Goal: Information Seeking & Learning: Learn about a topic

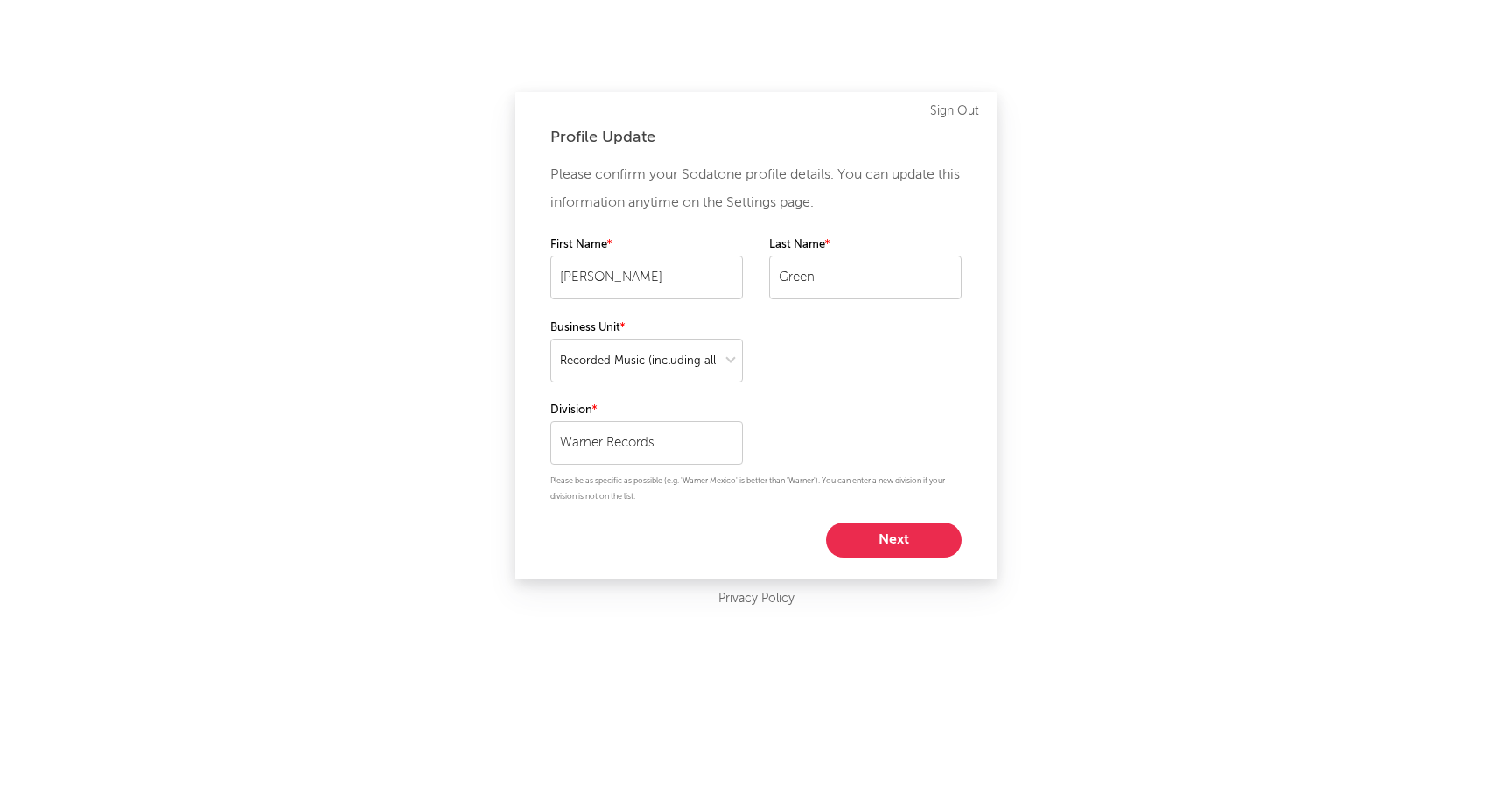
select select "recorded_music"
click at [911, 535] on button "Next" at bounding box center [894, 539] width 135 height 35
select select "other"
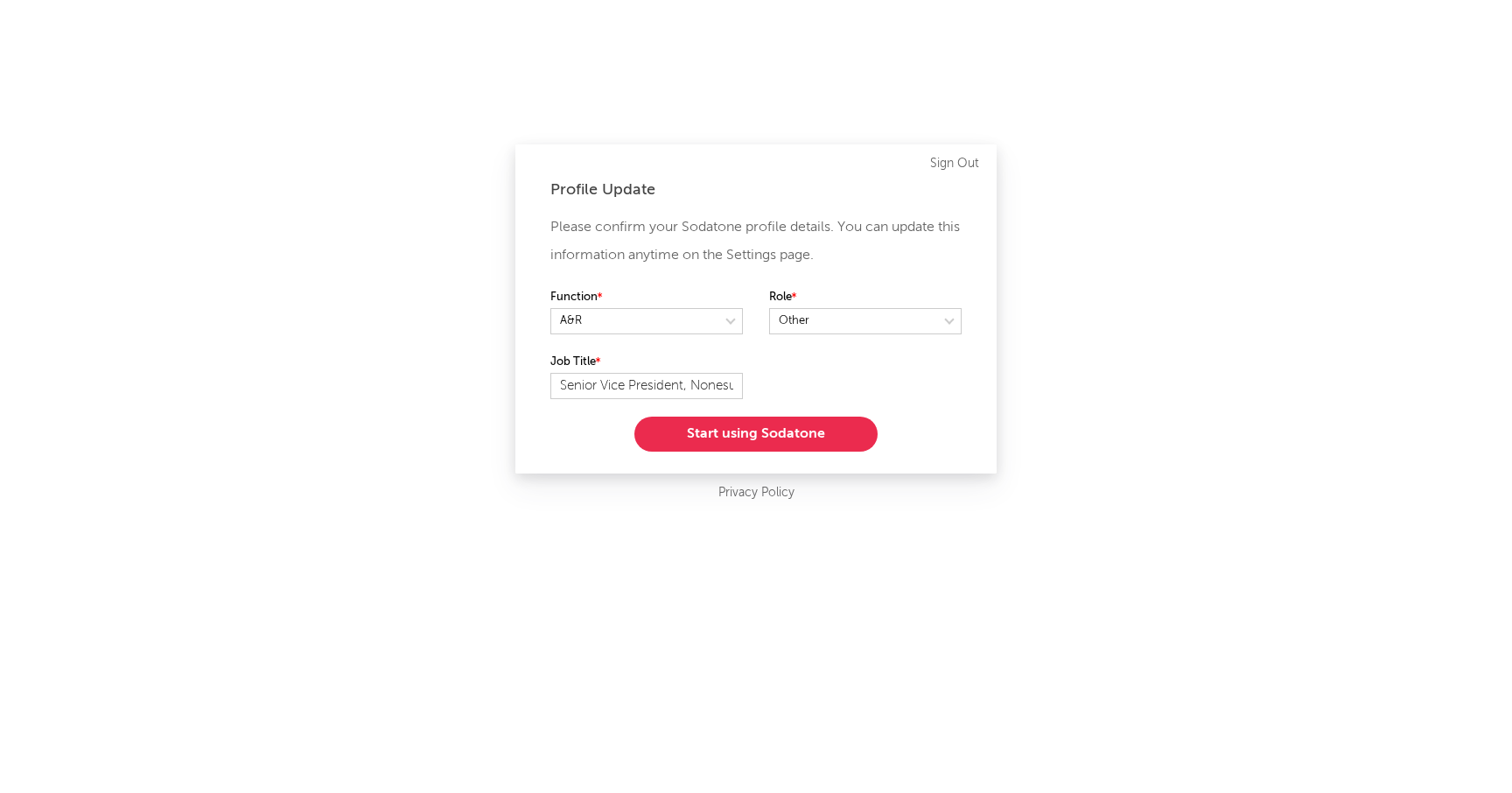
click at [772, 430] on button "Start using Sodatone" at bounding box center [756, 433] width 244 height 35
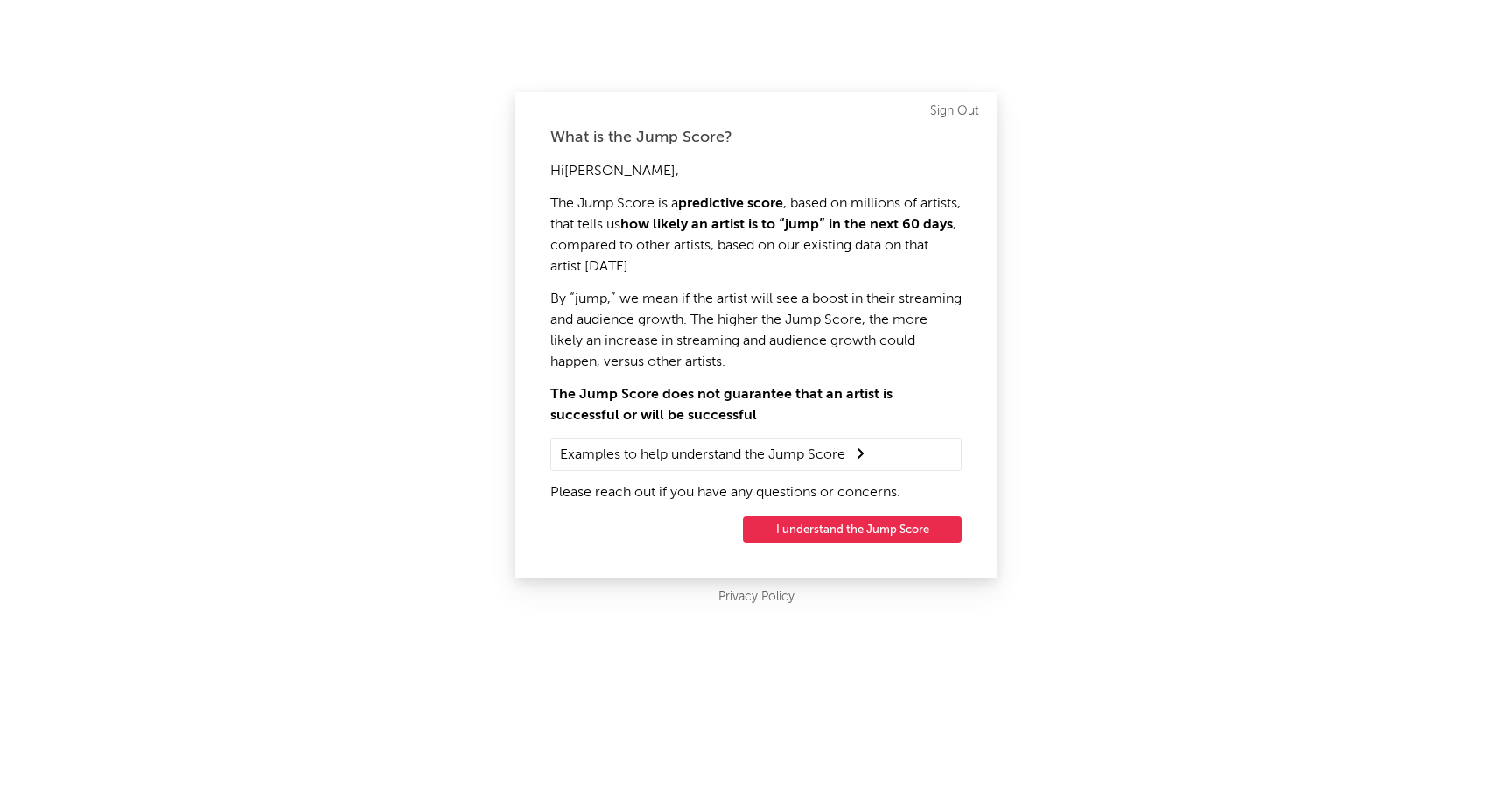
click at [814, 517] on button "I understand the Jump Score" at bounding box center [853, 530] width 219 height 26
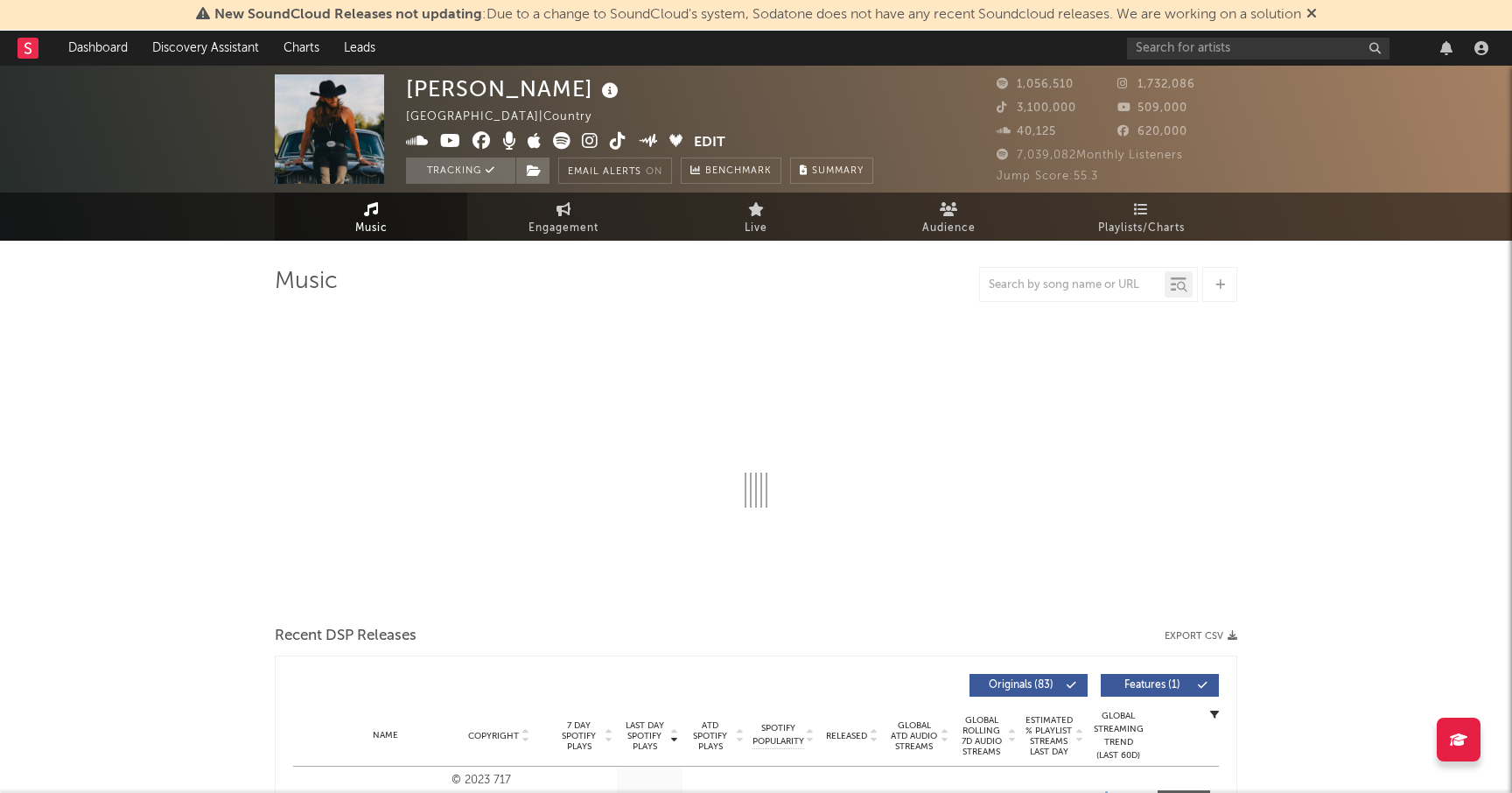
select select "6m"
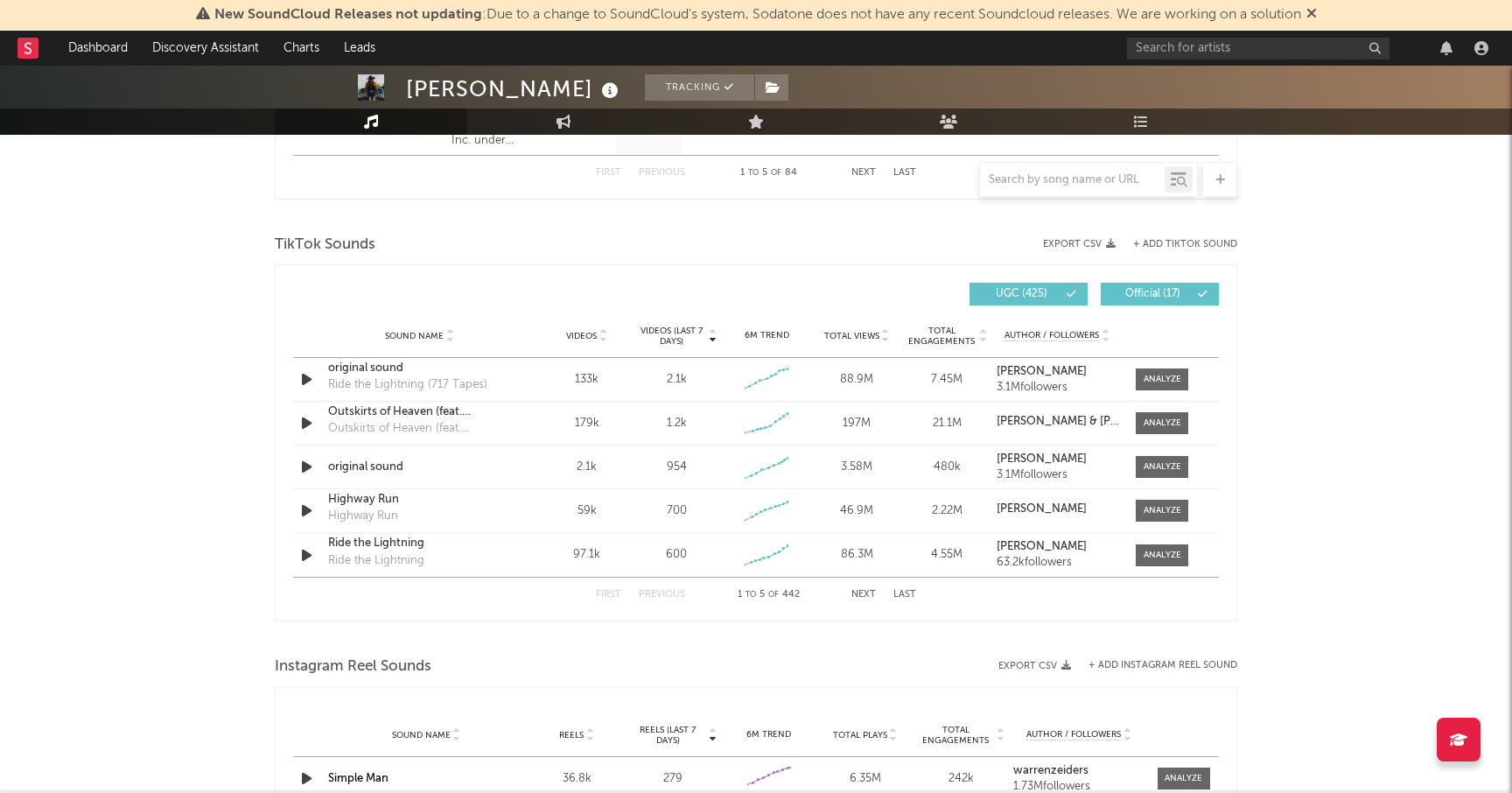
scroll to position [1101, 0]
click at [1163, 465] on div at bounding box center [1163, 466] width 37 height 13
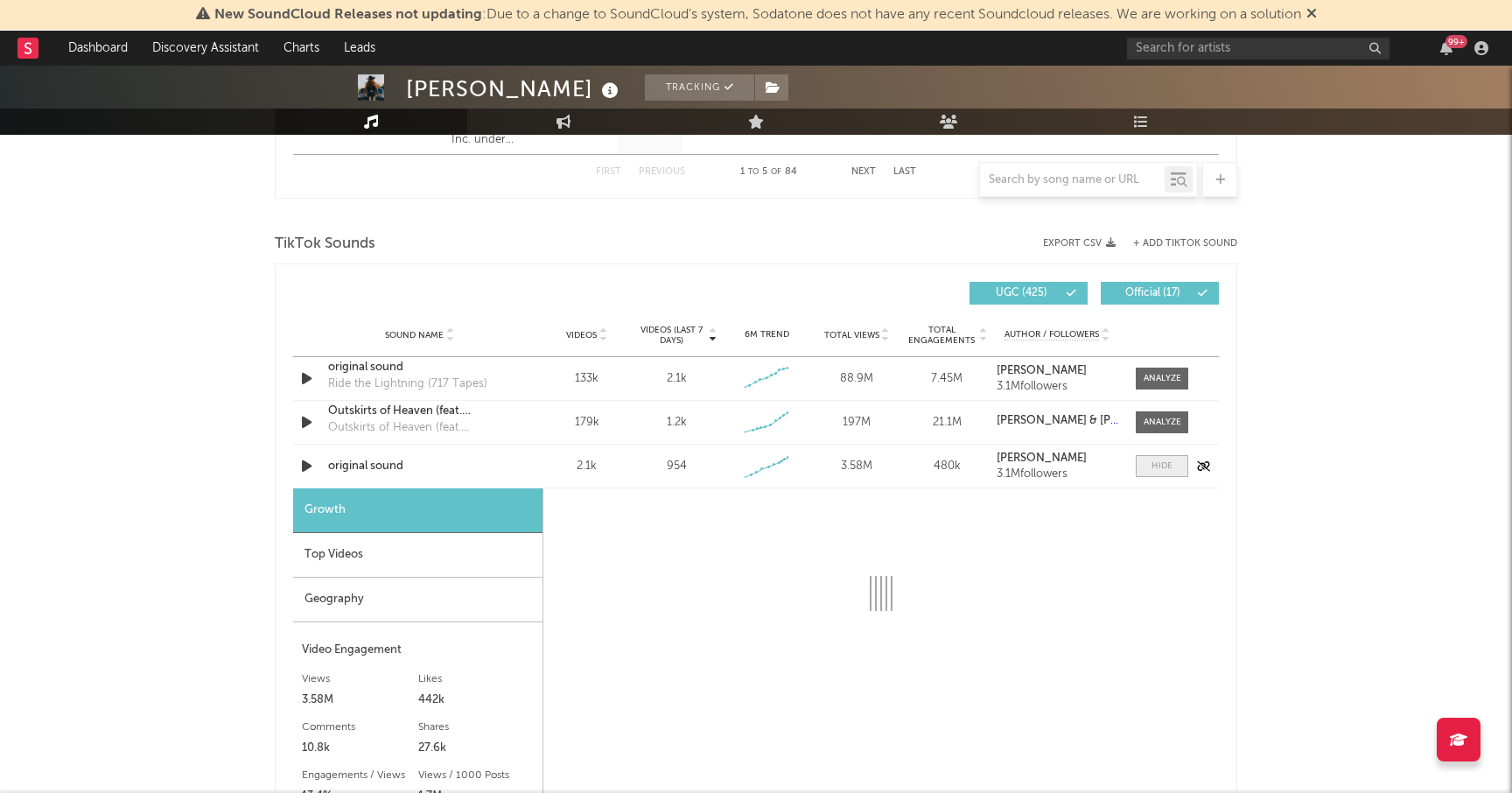
select select "1w"
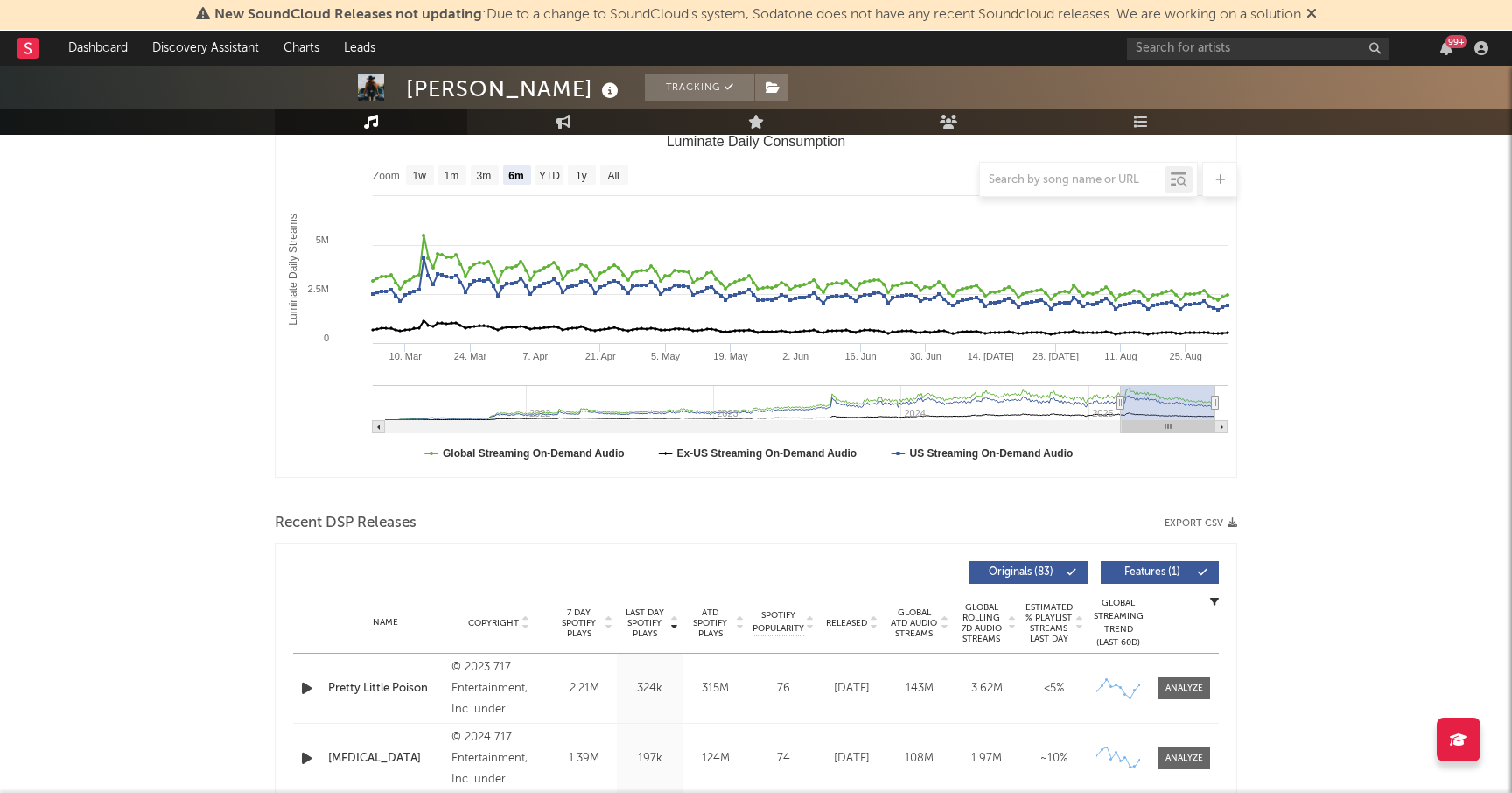
scroll to position [0, 0]
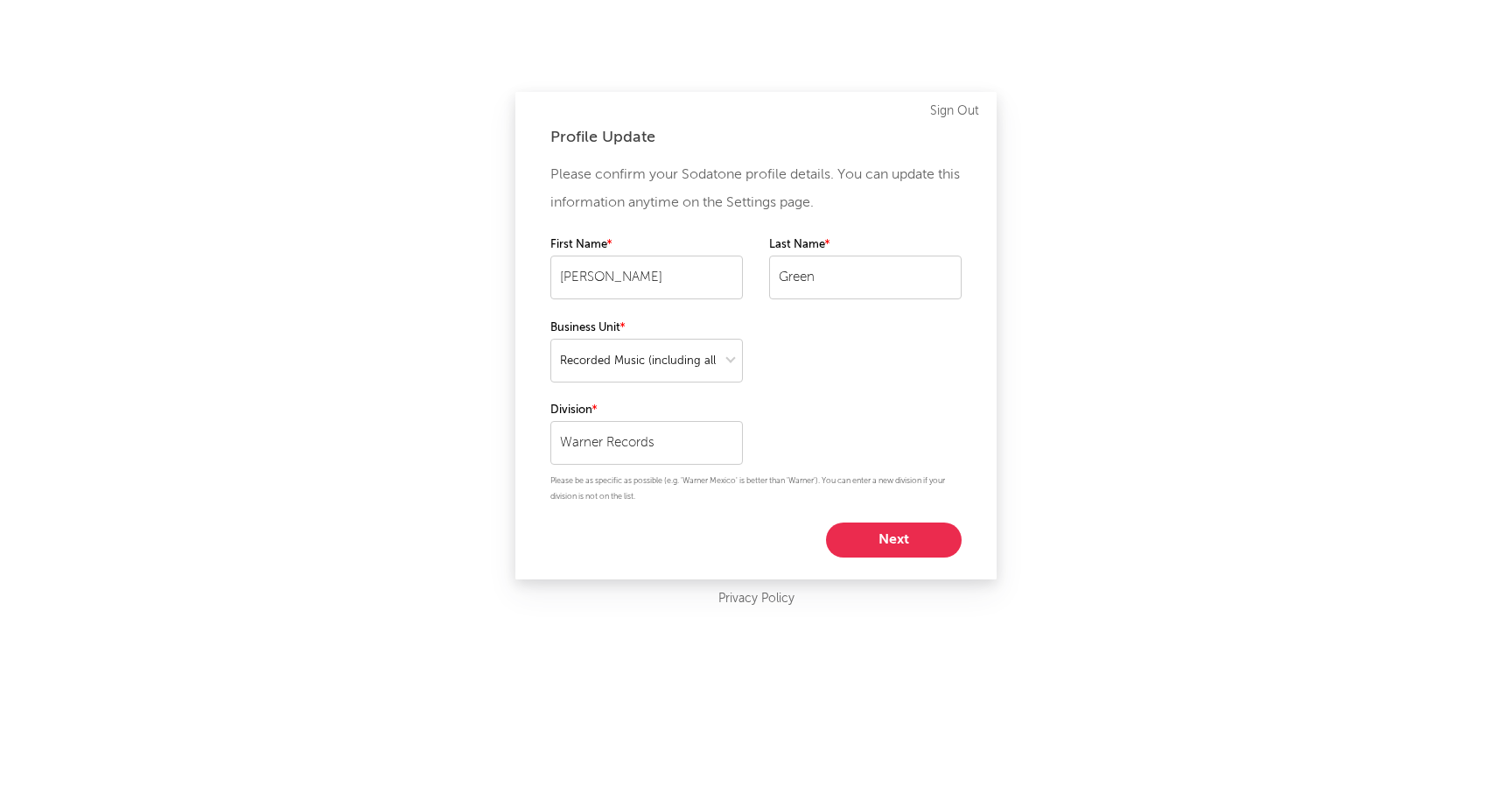
select select "recorded_music"
click at [897, 542] on button "Next" at bounding box center [894, 539] width 135 height 35
select select "other"
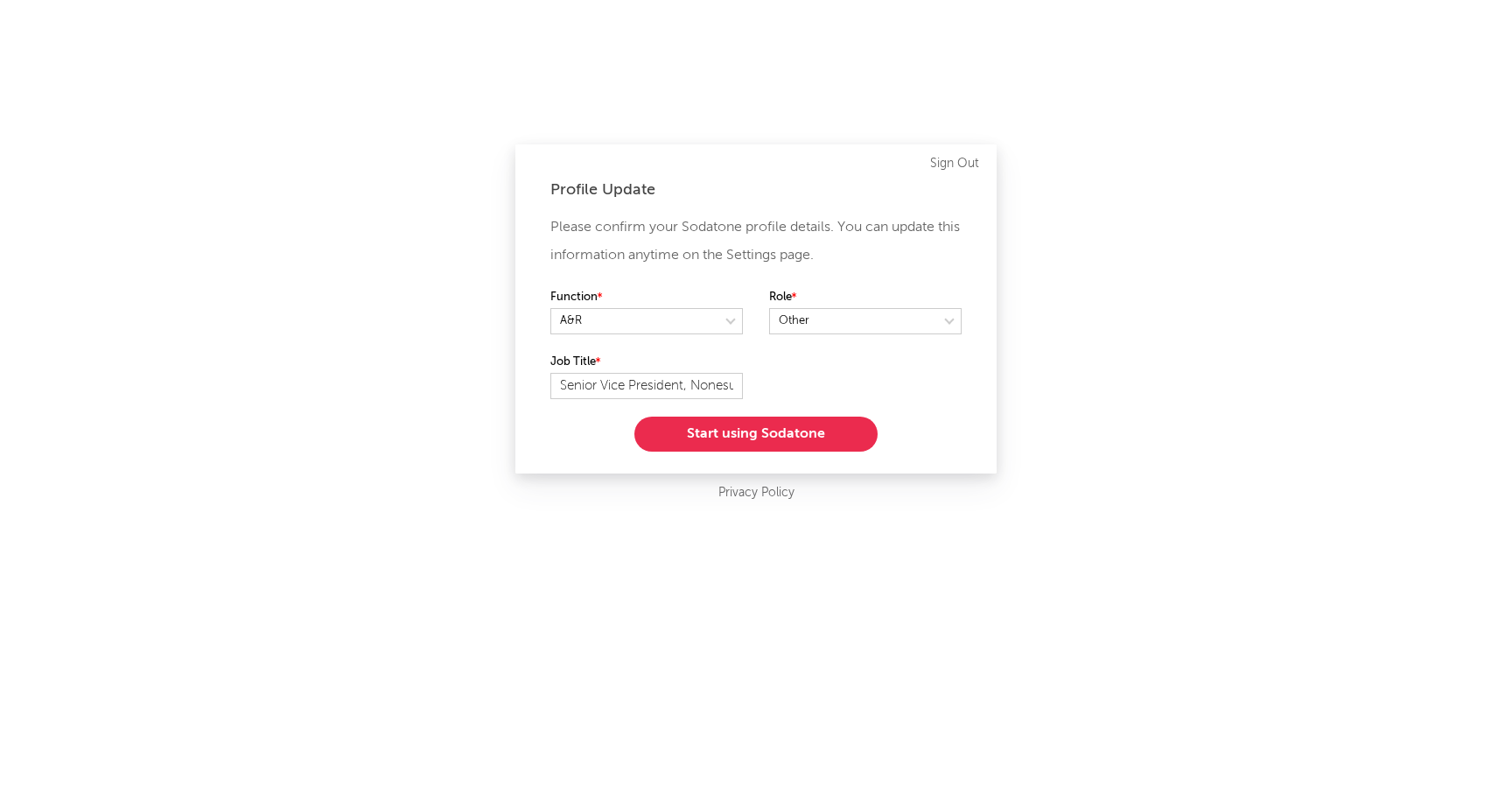
click at [731, 430] on button "Start using Sodatone" at bounding box center [756, 433] width 244 height 35
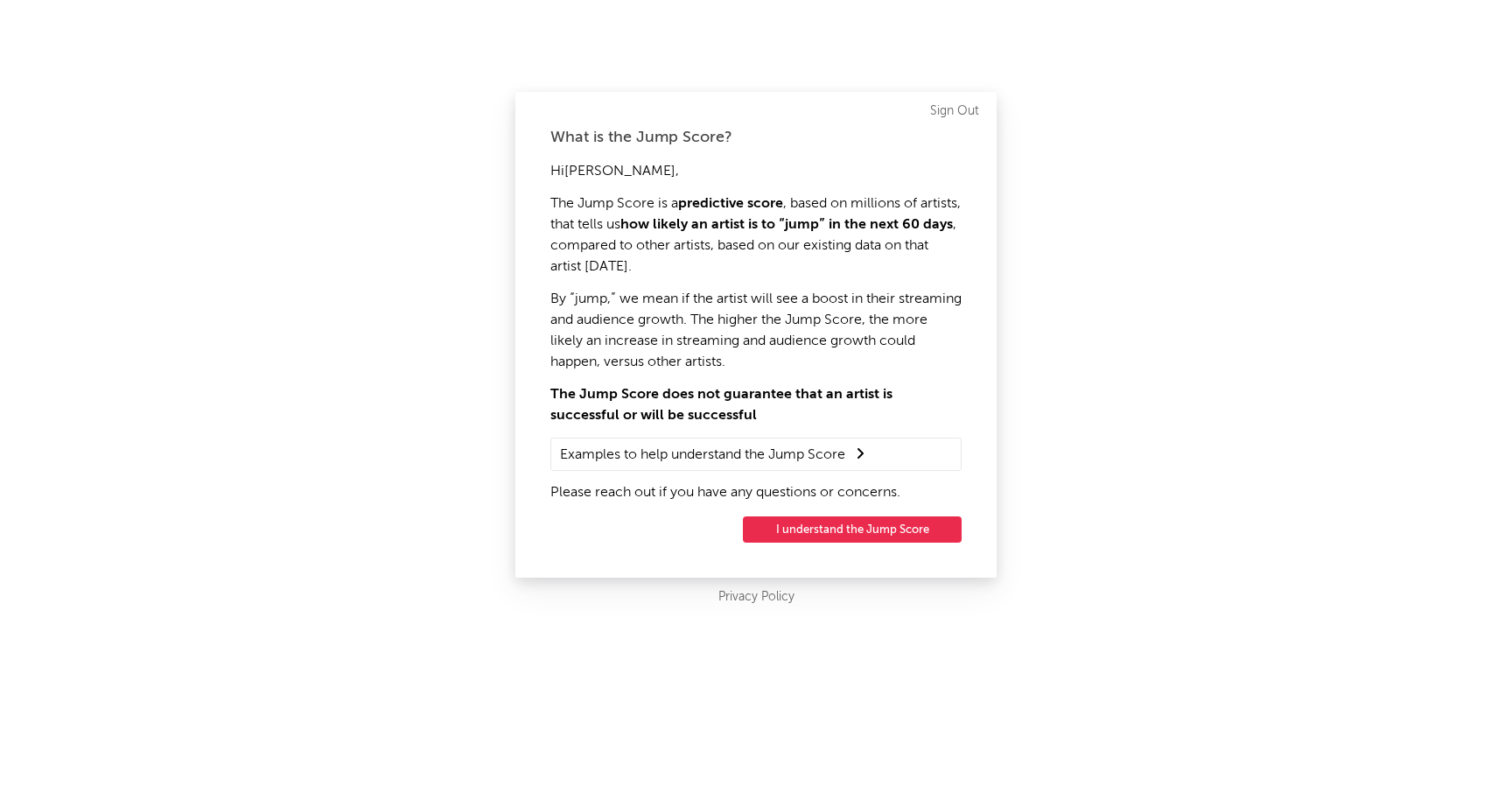
click at [813, 535] on button "I understand the Jump Score" at bounding box center [853, 530] width 219 height 26
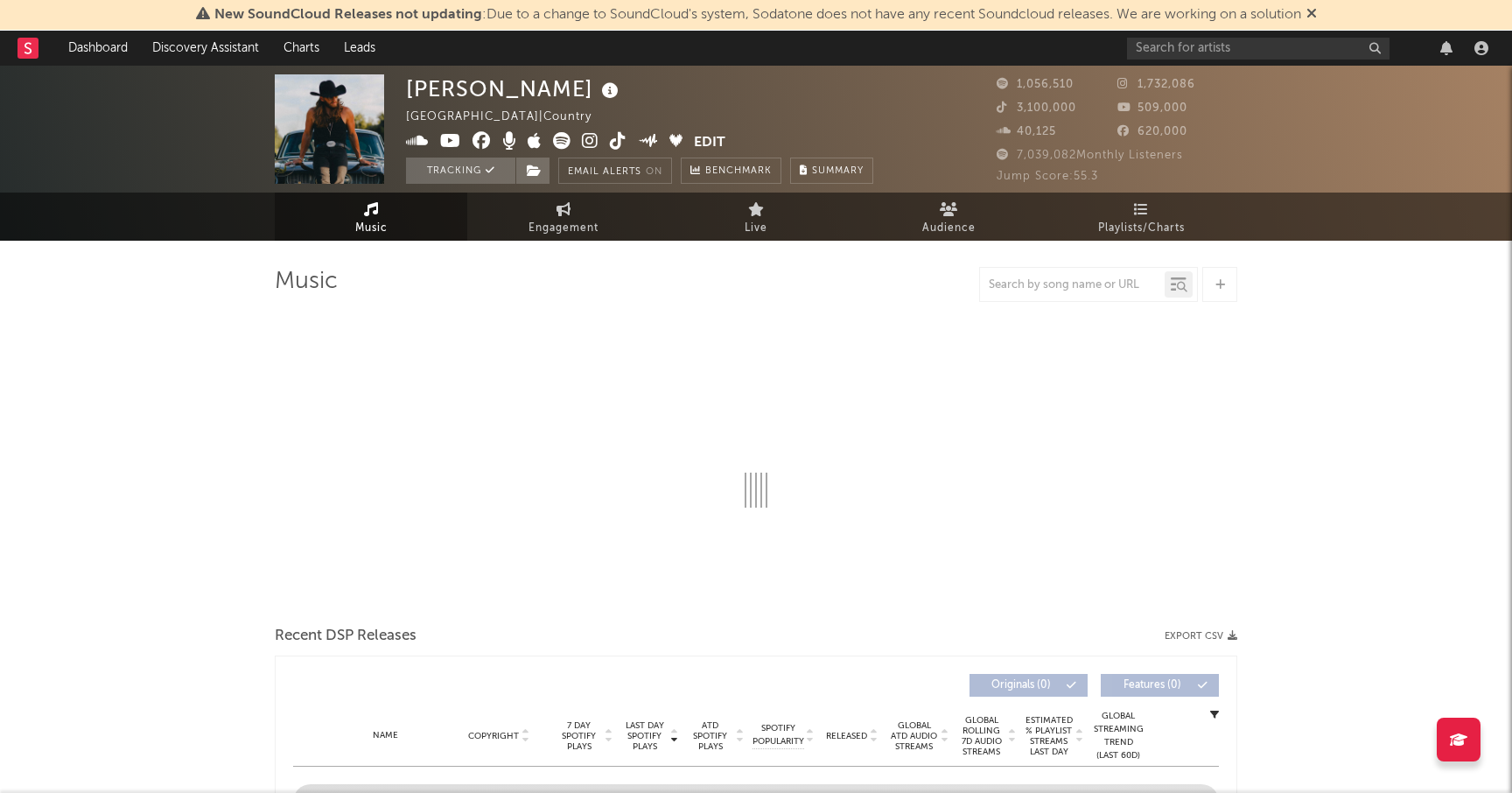
select select "6m"
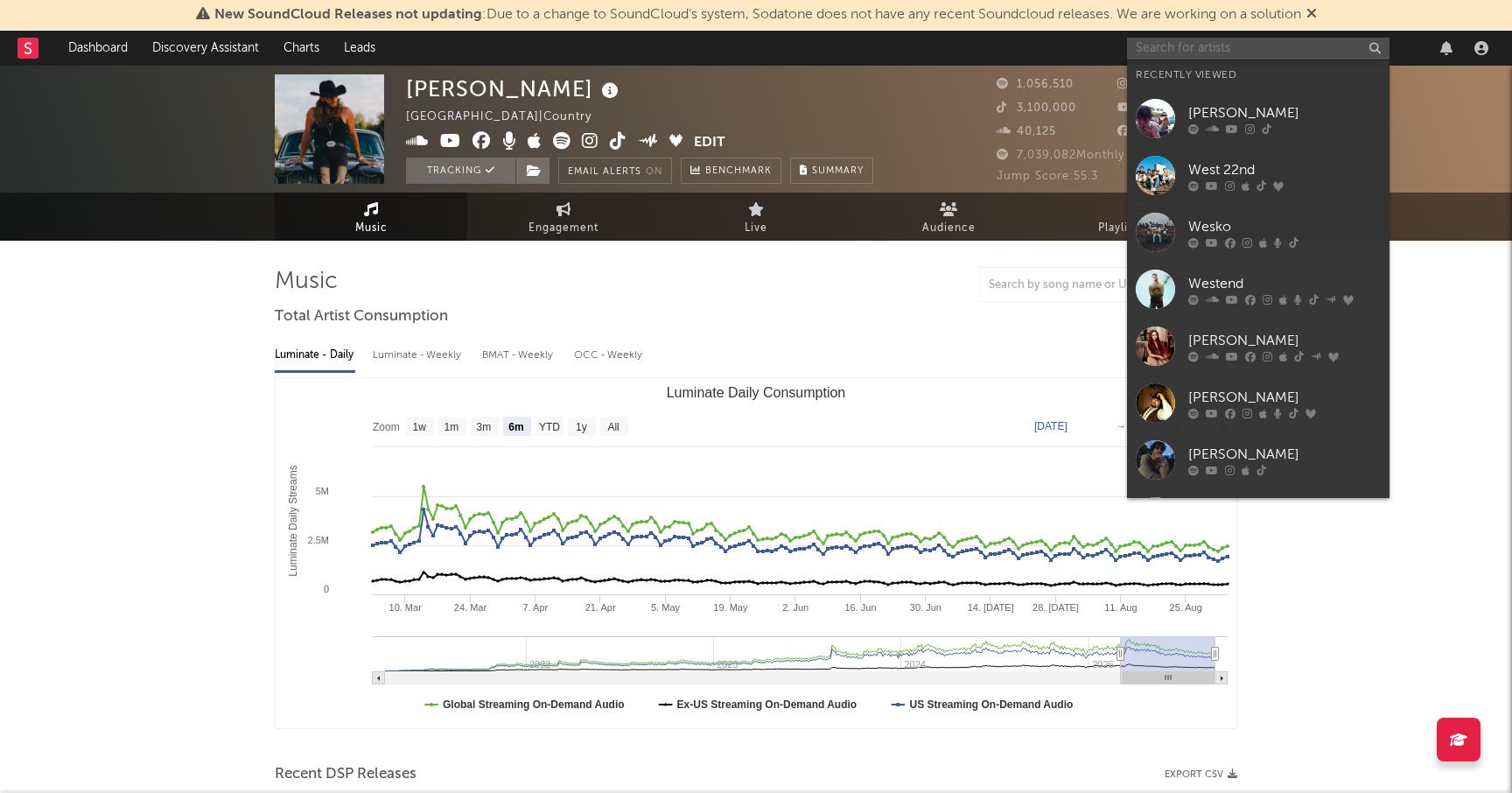
click at [1164, 47] on input "text" at bounding box center [1258, 48] width 262 height 21
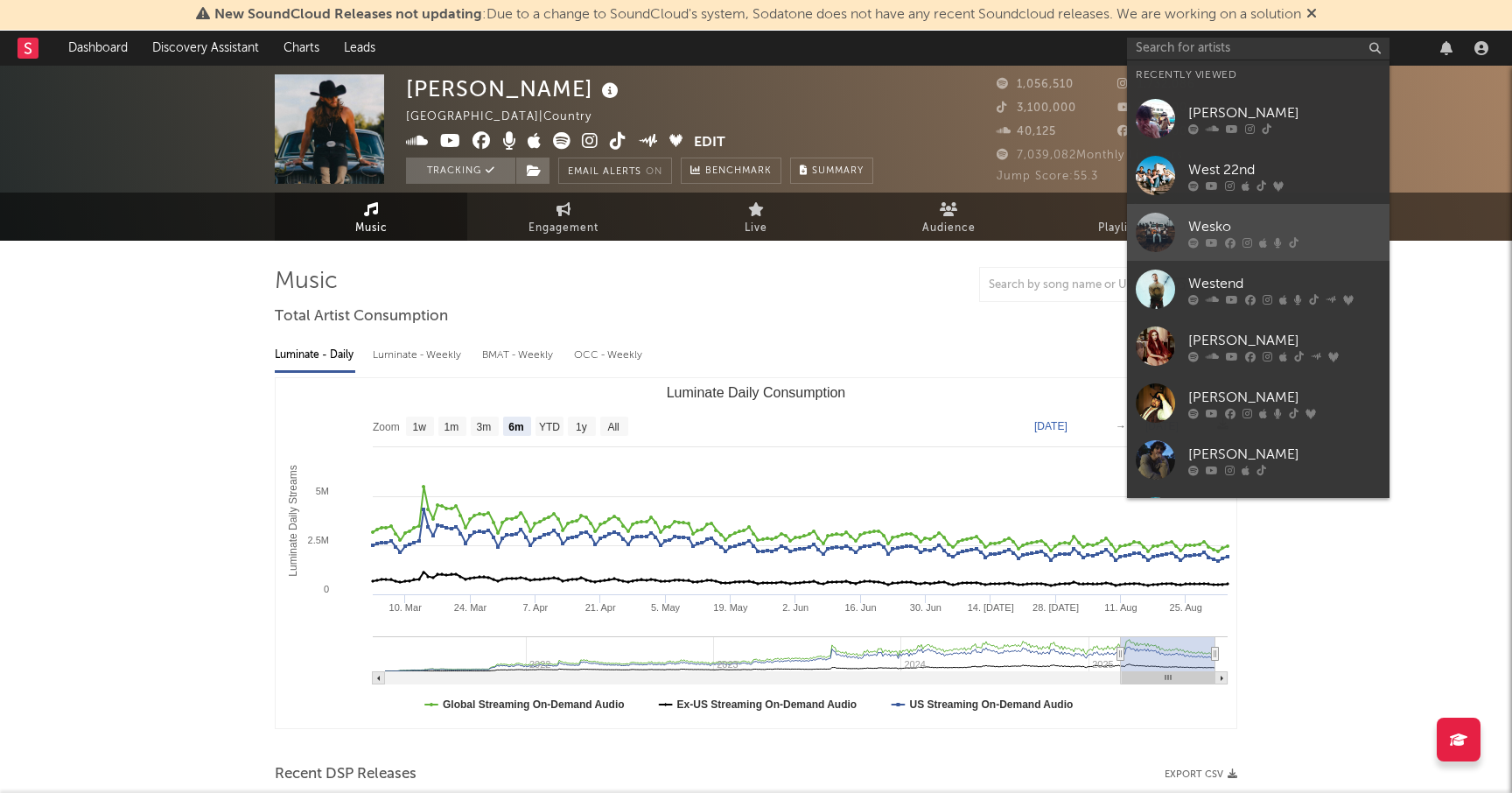
click at [1215, 218] on div "Wesko" at bounding box center [1285, 226] width 192 height 21
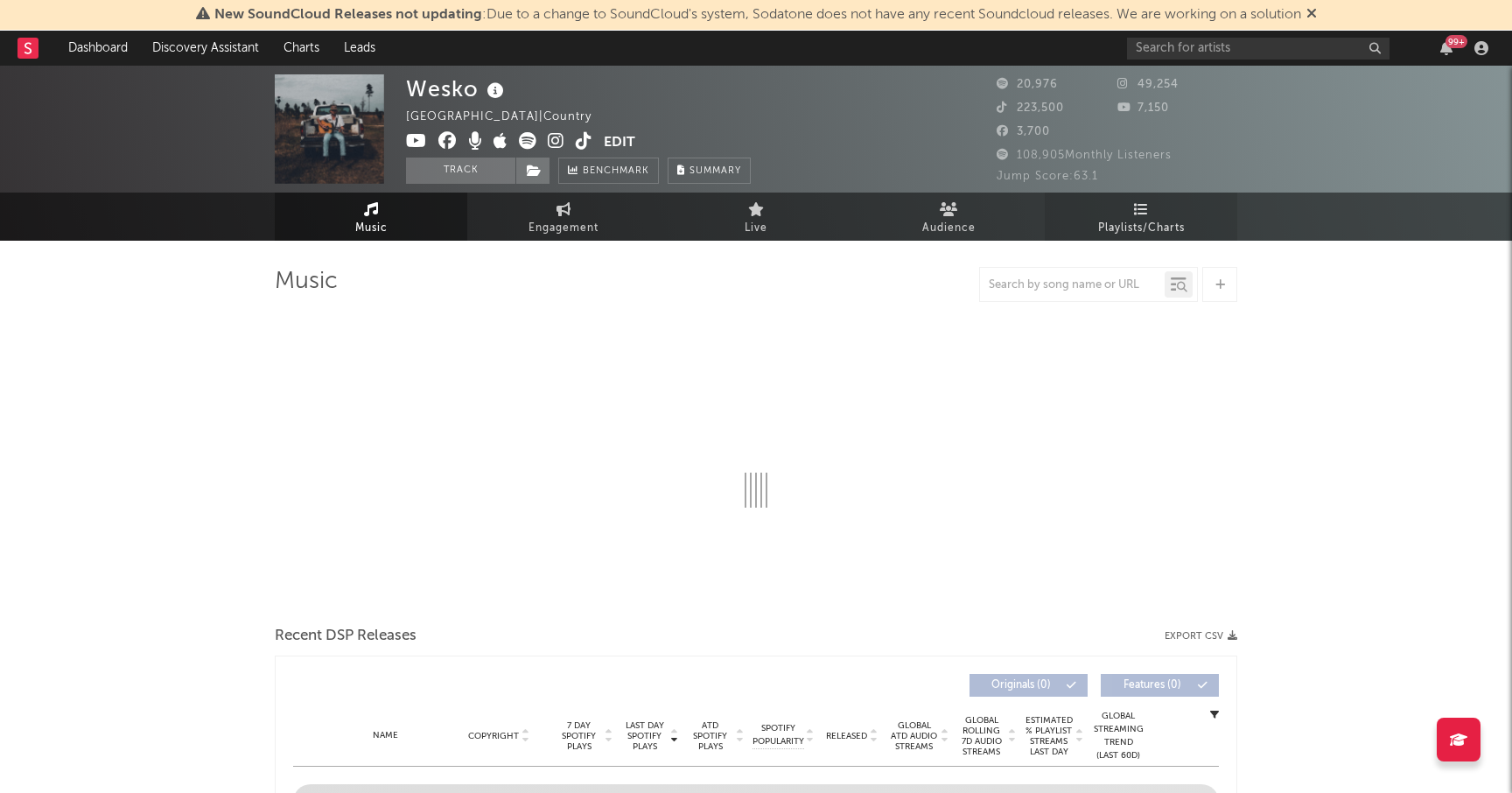
select select "6m"
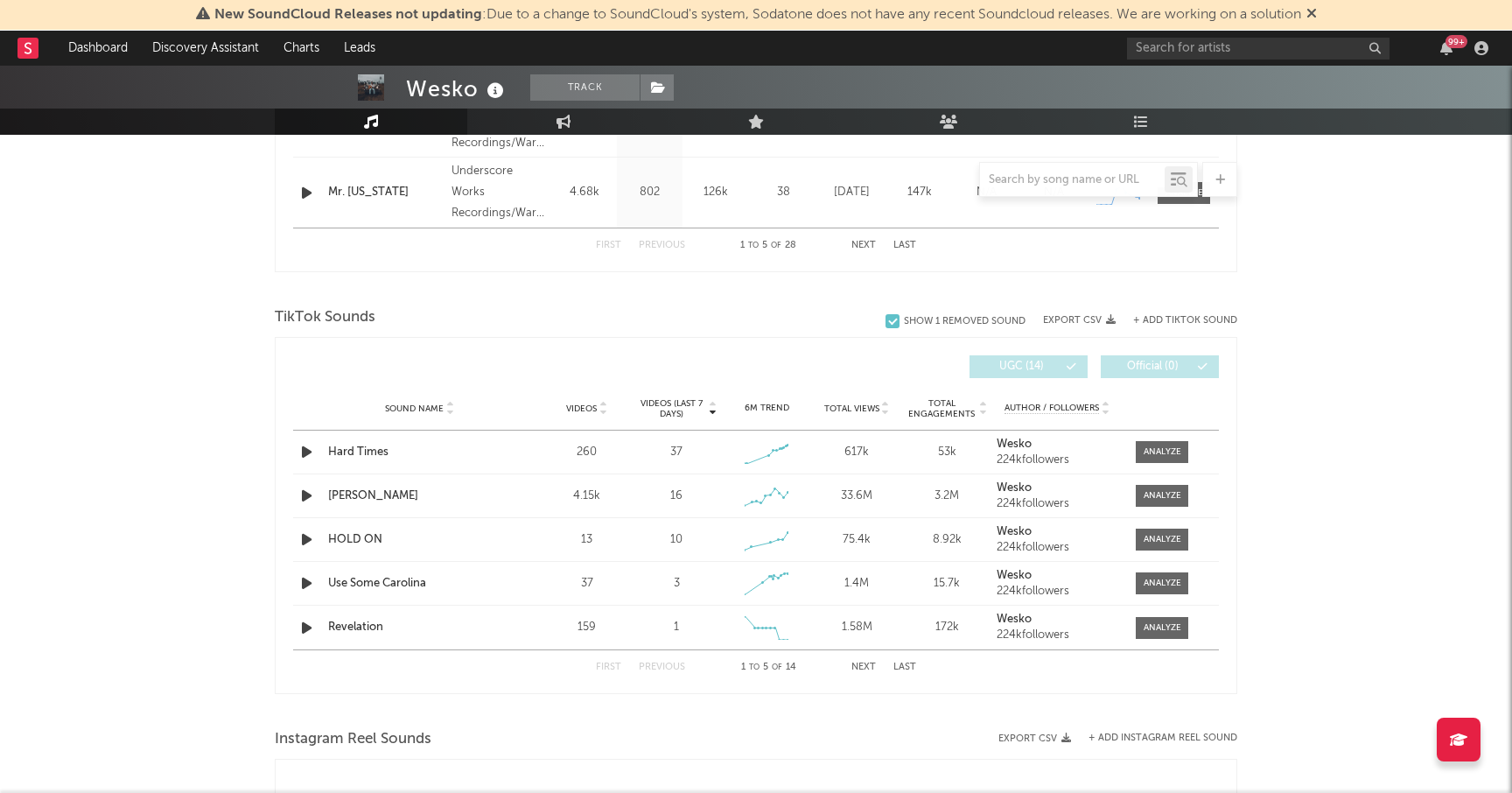
scroll to position [1028, 0]
click at [1160, 446] on div at bounding box center [1163, 451] width 37 height 13
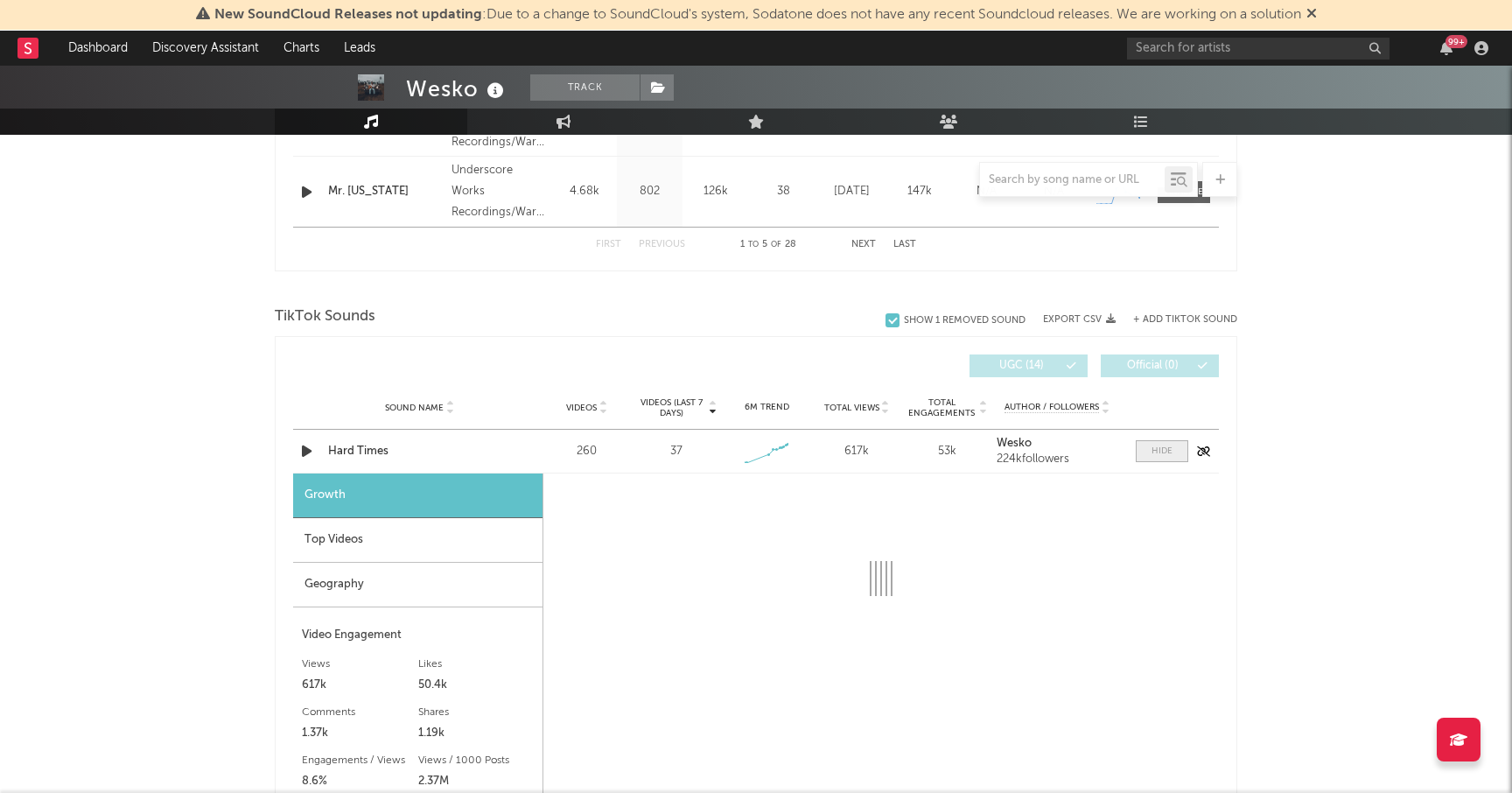
select select "1w"
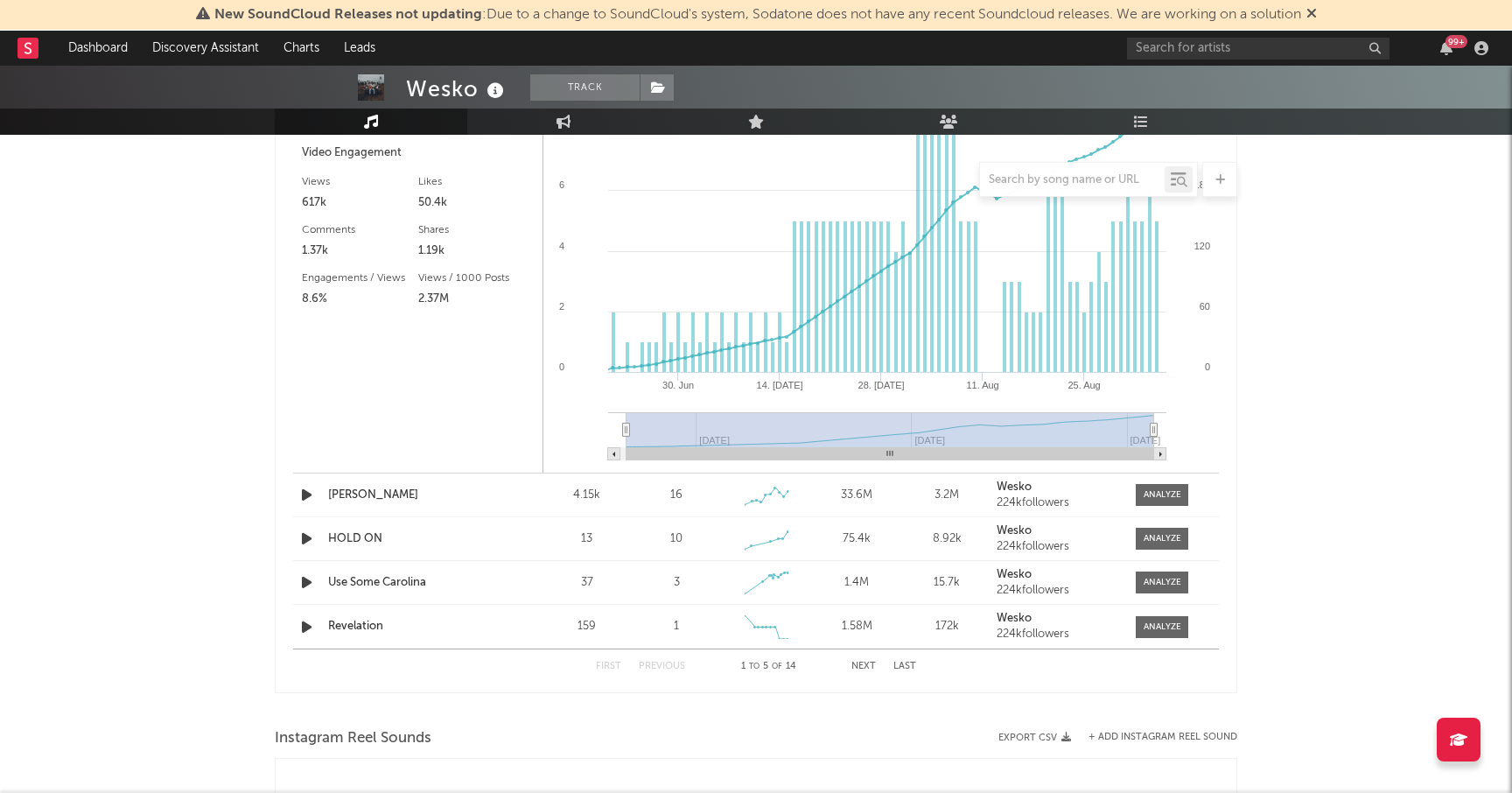
scroll to position [1516, 0]
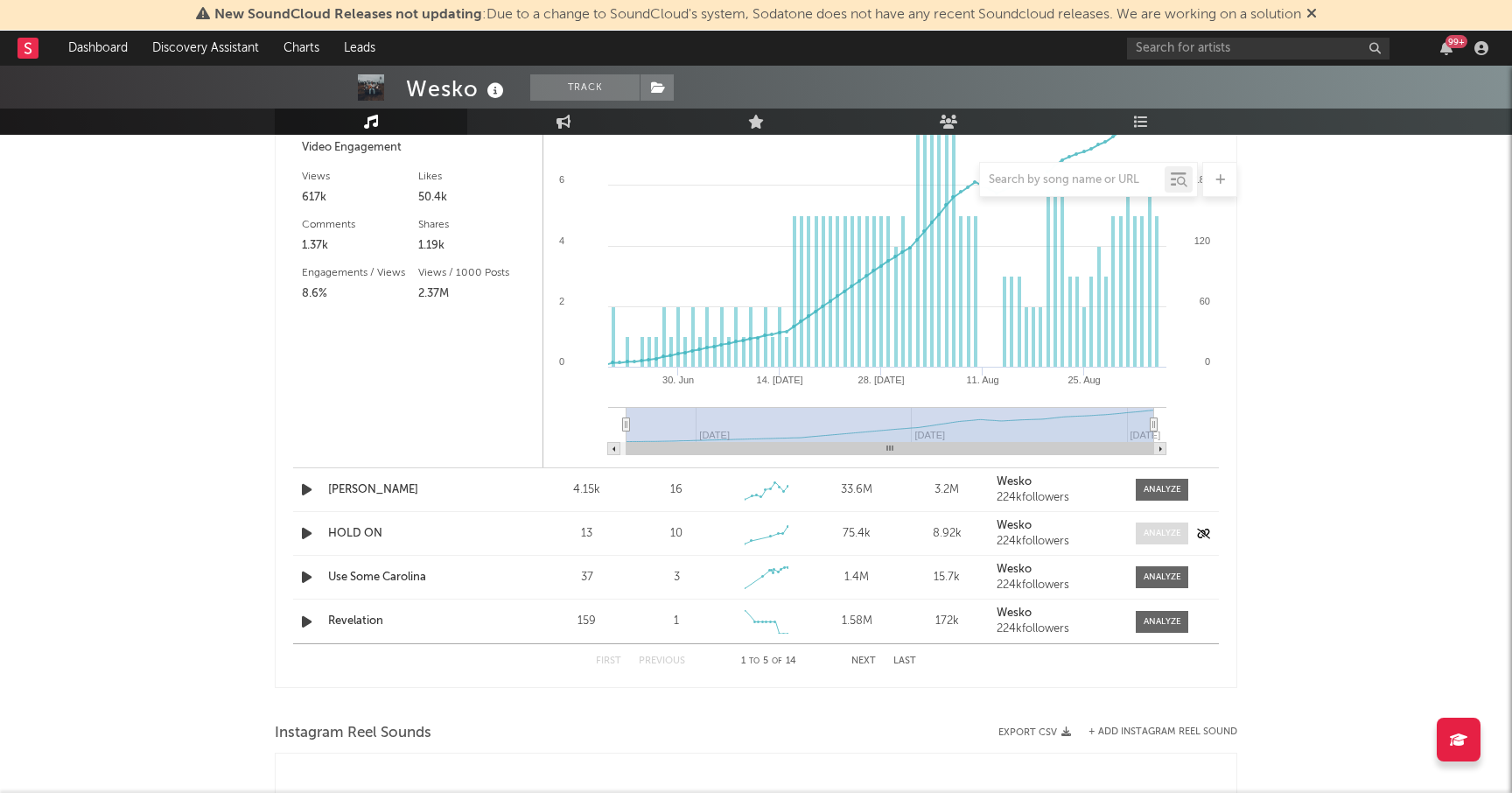
click at [1157, 527] on div at bounding box center [1163, 533] width 37 height 13
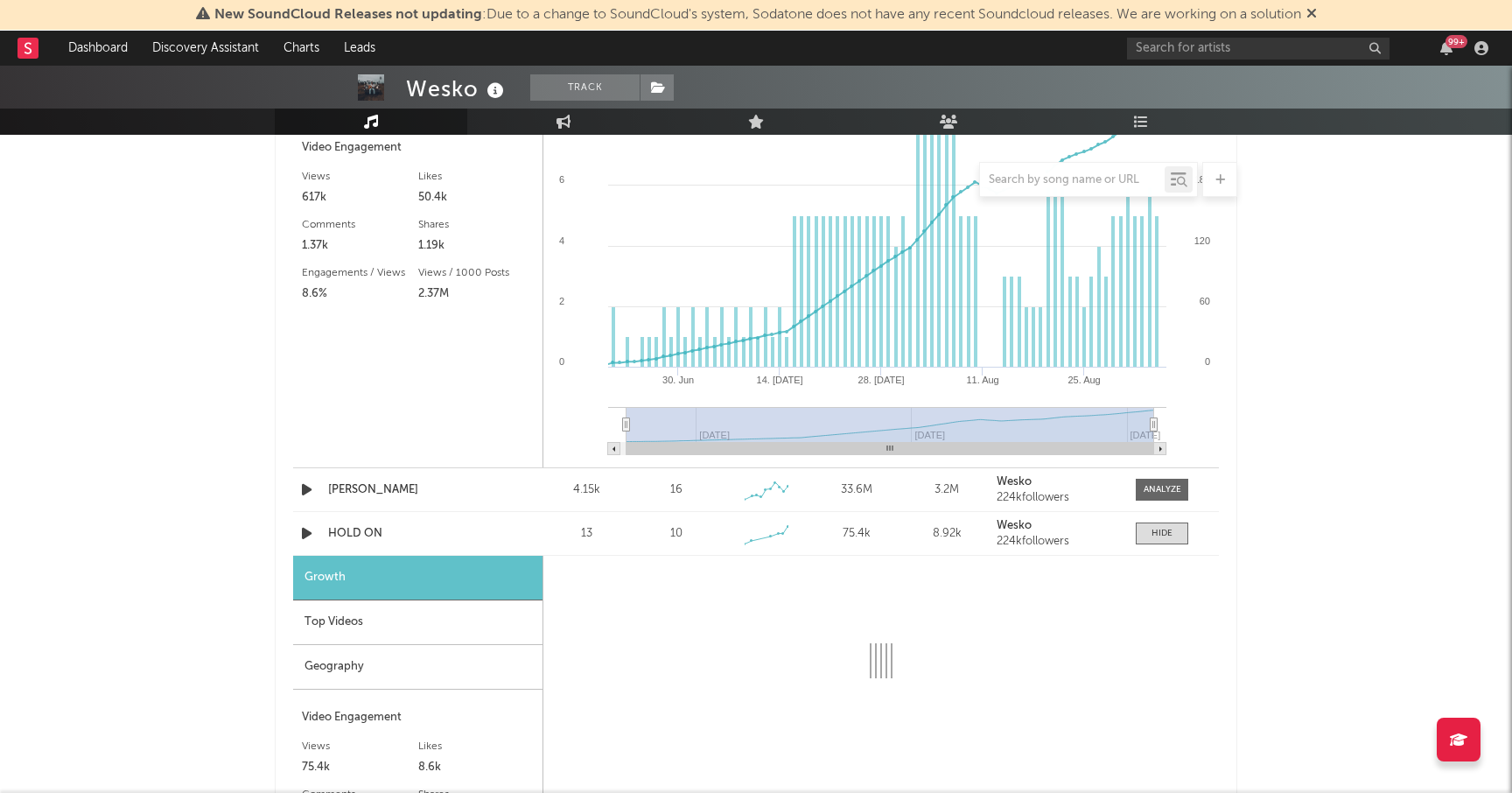
select select "1w"
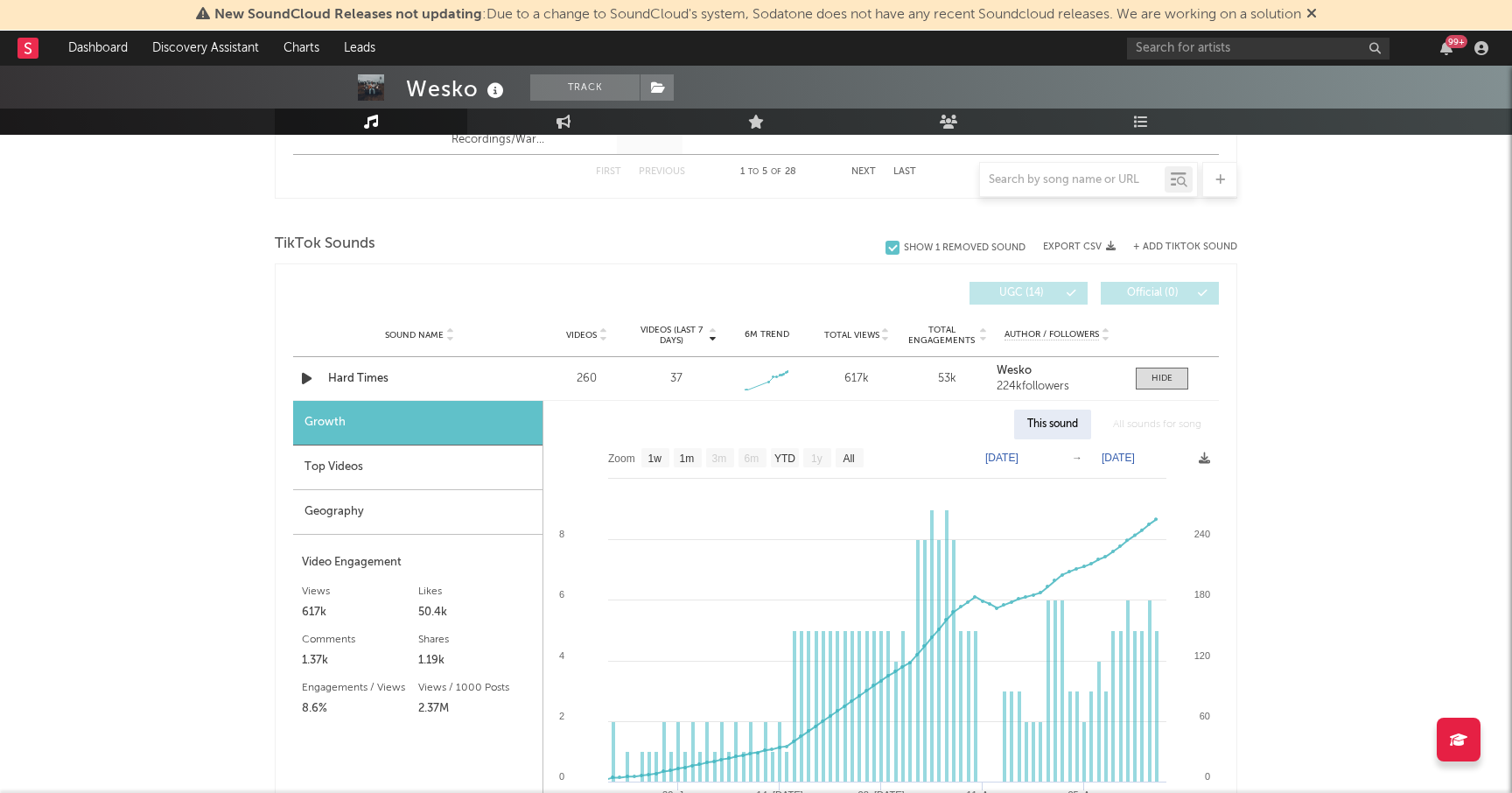
scroll to position [1100, 0]
